Goal: Information Seeking & Learning: Compare options

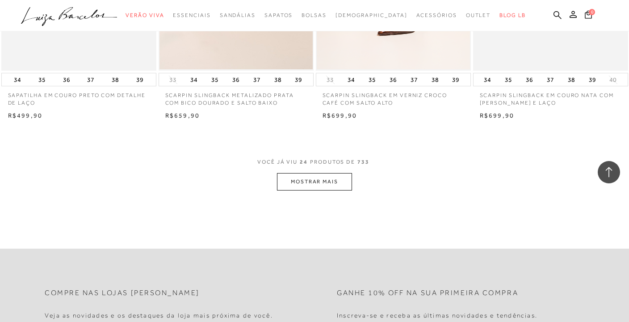
scroll to position [1690, 0]
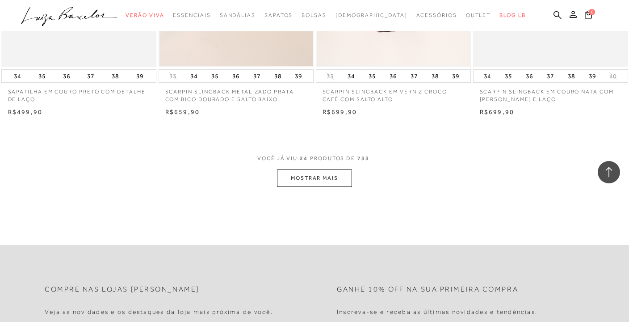
click at [323, 179] on button "MOSTRAR MAIS" at bounding box center [314, 177] width 75 height 17
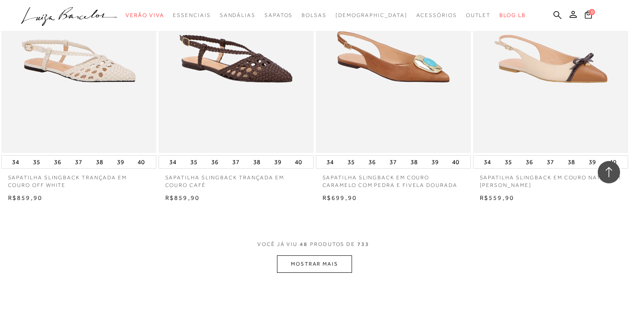
scroll to position [3488, 0]
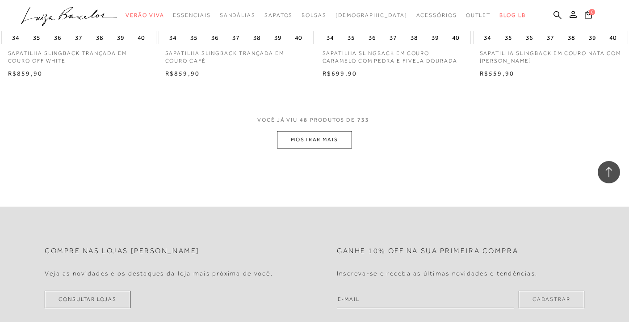
click at [308, 147] on button "MOSTRAR MAIS" at bounding box center [314, 139] width 75 height 17
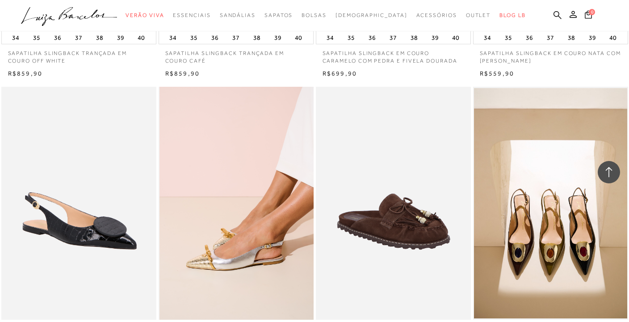
drag, startPoint x: 308, startPoint y: 147, endPoint x: 304, endPoint y: 142, distance: 7.1
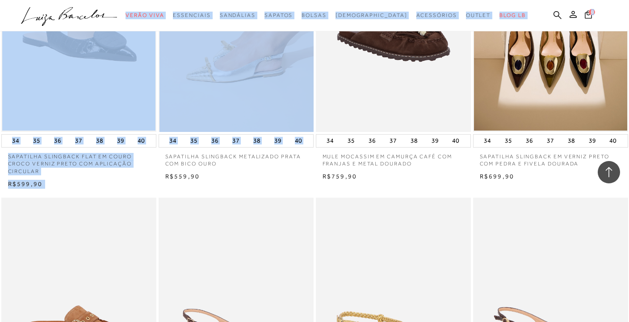
scroll to position [3680, 0]
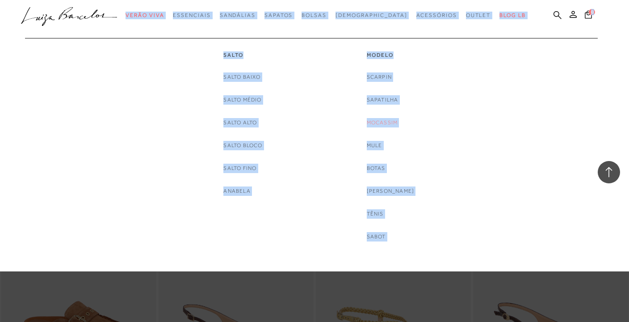
click at [393, 121] on link "Mocassim" at bounding box center [382, 122] width 31 height 9
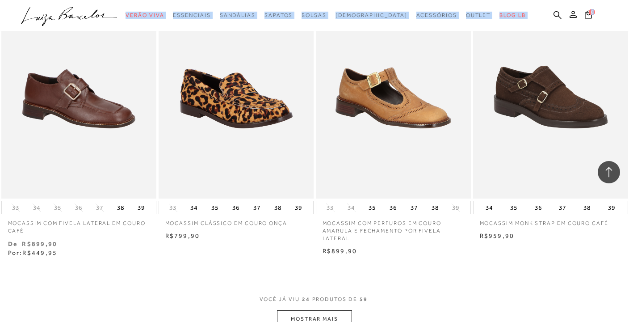
scroll to position [1569, 0]
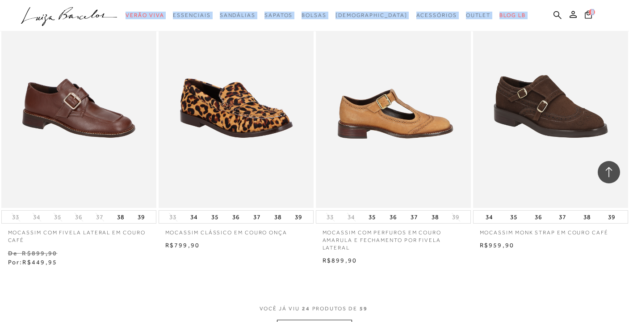
click at [399, 120] on img at bounding box center [394, 91] width 154 height 233
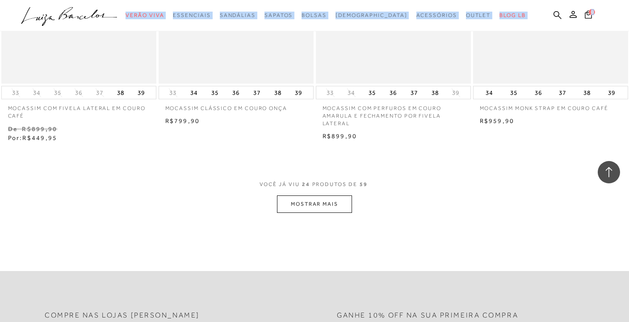
scroll to position [1814, 0]
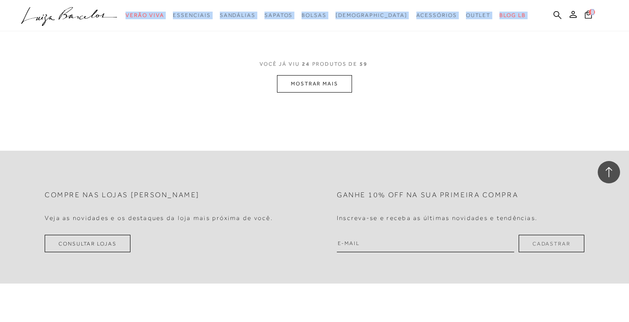
click at [316, 85] on button "MOSTRAR MAIS" at bounding box center [314, 83] width 75 height 17
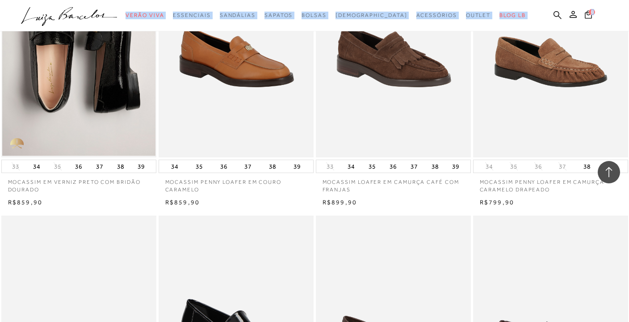
scroll to position [3105, 0]
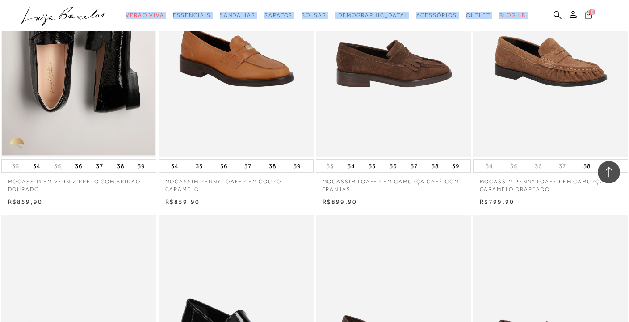
click at [371, 109] on img at bounding box center [394, 40] width 154 height 233
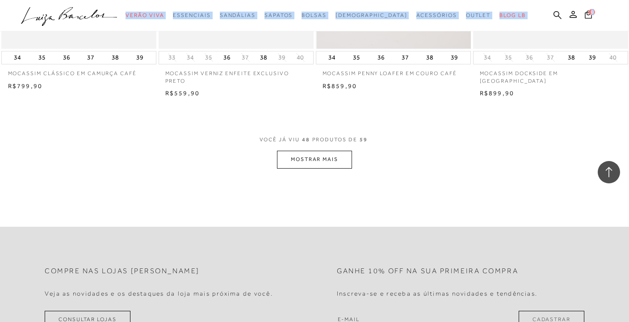
scroll to position [3504, 0]
click at [325, 161] on button "MOSTRAR MAIS" at bounding box center [314, 158] width 75 height 17
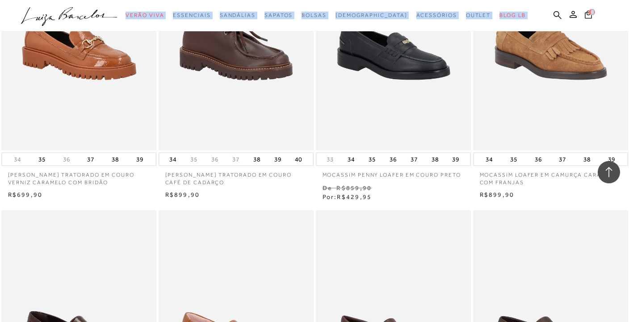
scroll to position [2216, 0]
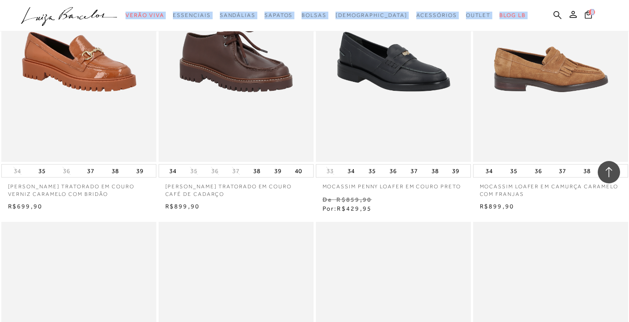
click at [527, 111] on img at bounding box center [551, 45] width 154 height 233
